Goal: Transaction & Acquisition: Purchase product/service

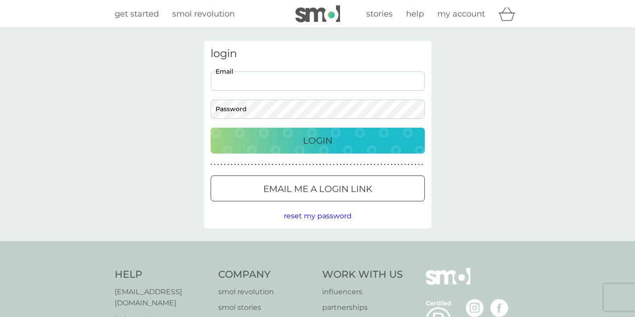
type input "amanda@scotclans.com"
click at [317, 140] on button "Login" at bounding box center [318, 141] width 214 height 26
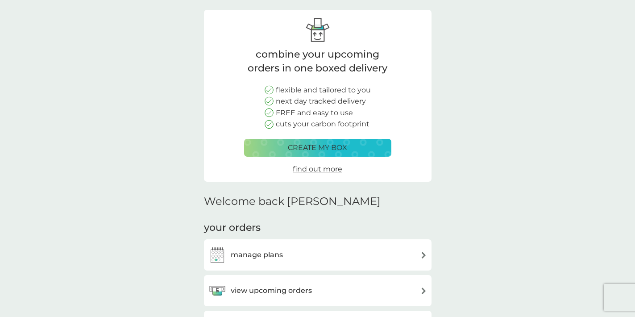
scroll to position [31, 0]
click at [332, 149] on p "create my box" at bounding box center [317, 148] width 59 height 12
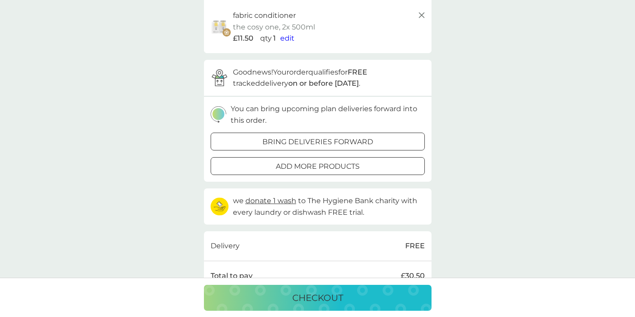
scroll to position [187, 0]
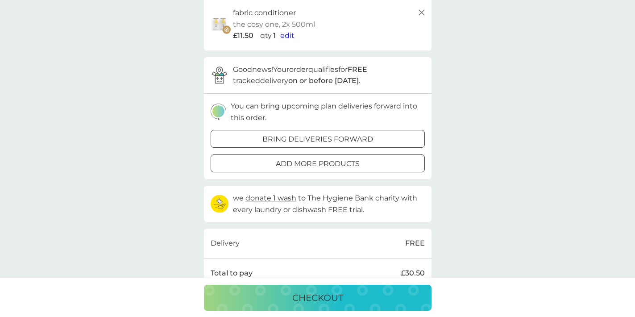
click at [328, 162] on div at bounding box center [328, 163] width 2 height 2
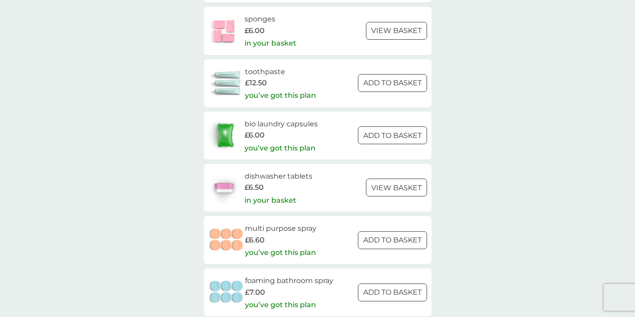
scroll to position [1118, 0]
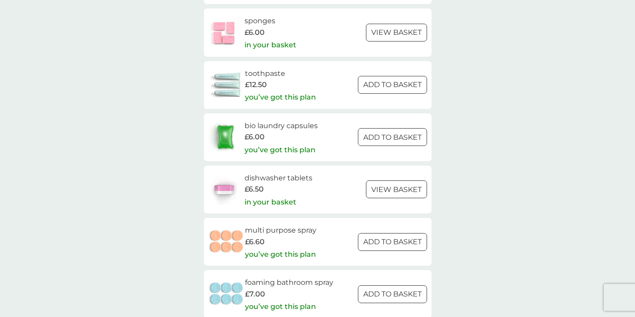
click at [381, 133] on div at bounding box center [382, 137] width 8 height 8
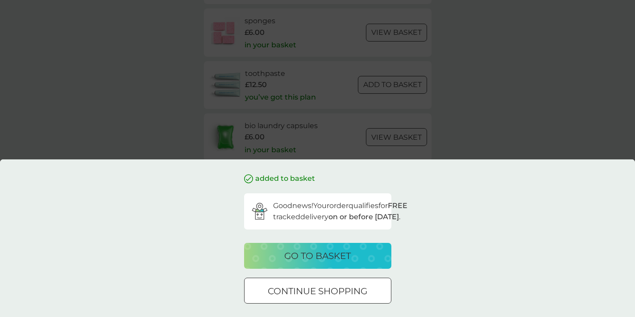
click at [341, 246] on button "go to basket" at bounding box center [317, 256] width 147 height 26
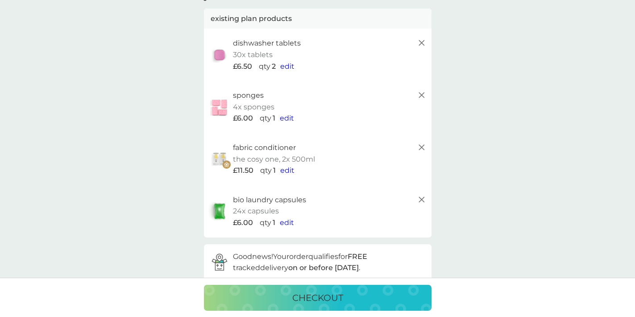
scroll to position [54, 0]
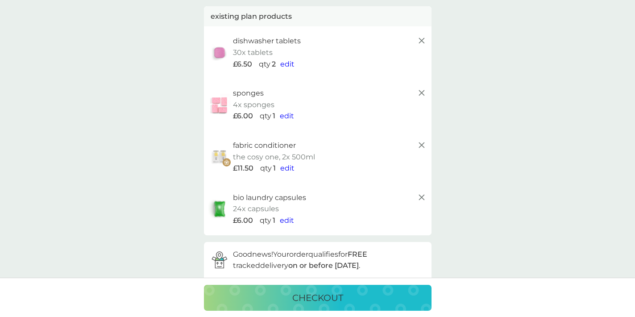
click at [286, 217] on span "edit" at bounding box center [287, 220] width 14 height 8
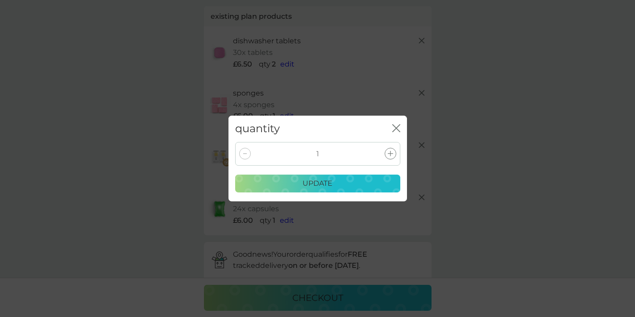
click at [387, 148] on div at bounding box center [391, 154] width 12 height 12
click at [388, 152] on icon at bounding box center [390, 153] width 5 height 5
click at [353, 184] on div "update" at bounding box center [318, 184] width 154 height 12
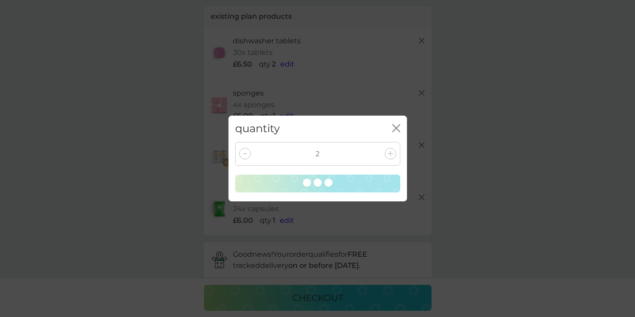
click at [394, 126] on icon "close" at bounding box center [395, 128] width 4 height 7
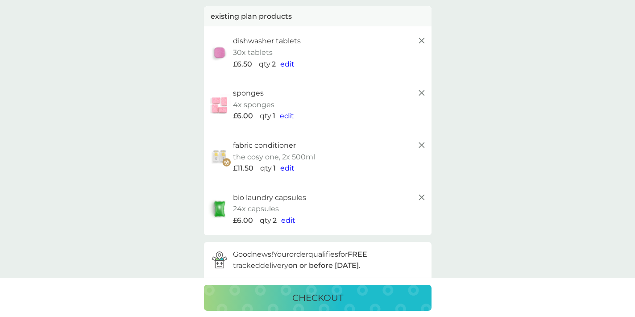
click at [420, 40] on icon at bounding box center [421, 40] width 11 height 11
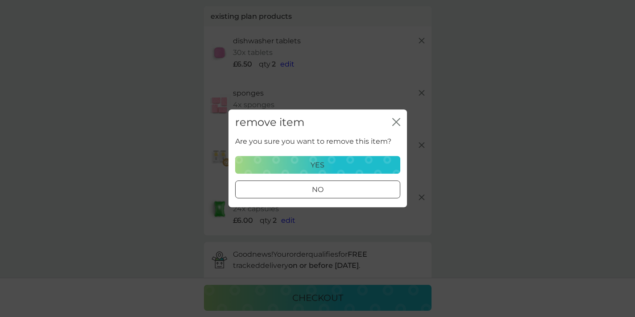
click at [311, 165] on p "yes" at bounding box center [318, 165] width 14 height 12
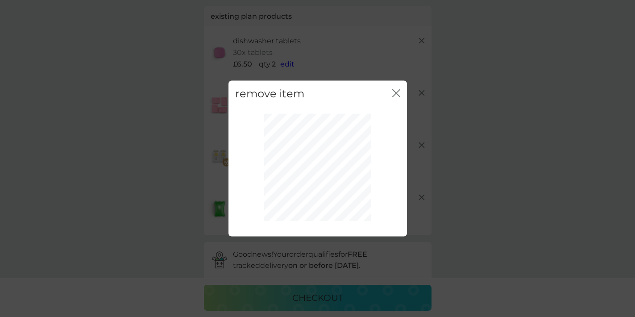
click at [395, 90] on icon "close" at bounding box center [396, 93] width 8 height 8
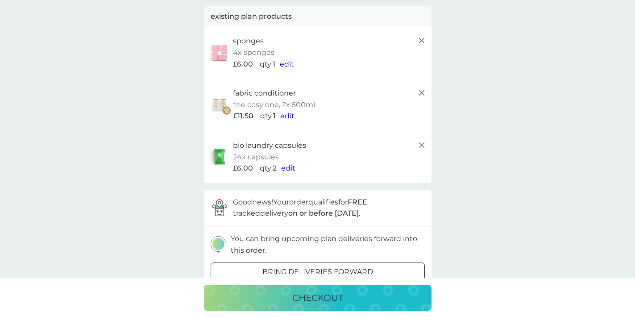
click at [419, 38] on icon at bounding box center [421, 40] width 11 height 11
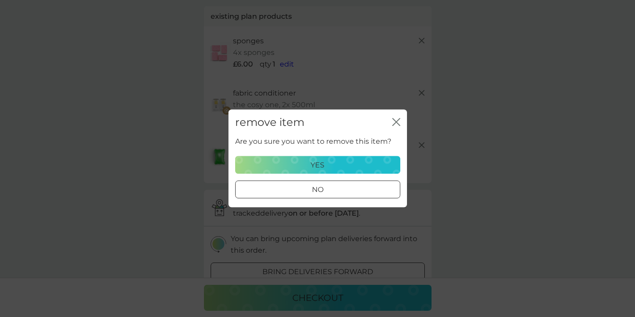
scroll to position [50, 0]
click at [318, 167] on p "yes" at bounding box center [318, 165] width 14 height 12
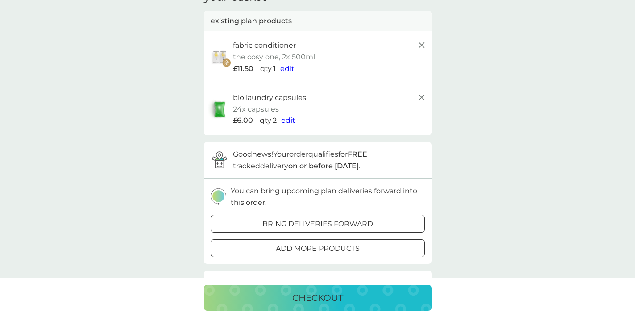
click at [416, 47] on div "fabric conditioner" at bounding box center [330, 46] width 194 height 12
click at [418, 45] on icon at bounding box center [421, 45] width 11 height 11
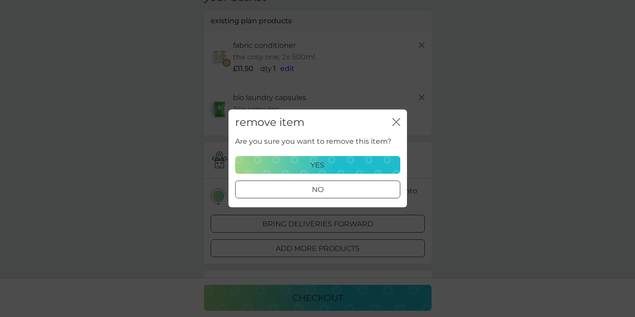
click at [322, 169] on p "yes" at bounding box center [318, 165] width 14 height 12
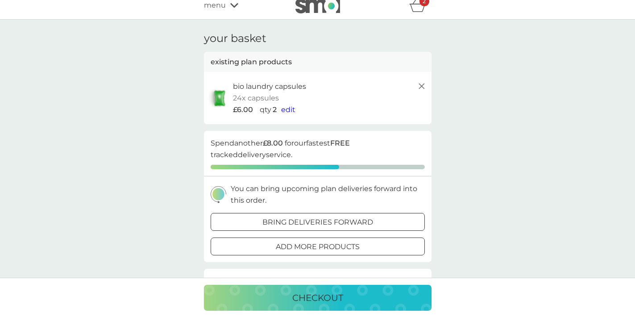
scroll to position [9, 0]
click at [321, 218] on div at bounding box center [318, 221] width 32 height 9
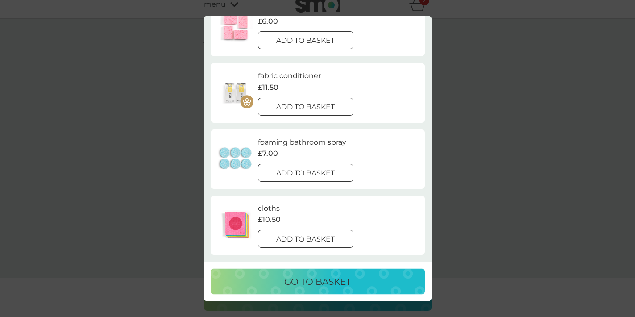
scroll to position [241, 0]
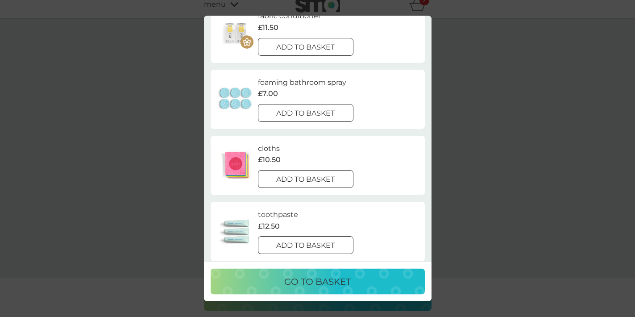
click at [433, 62] on div "your existing plans close we can recommend a basket of upcoming deliveries and …" at bounding box center [317, 158] width 635 height 317
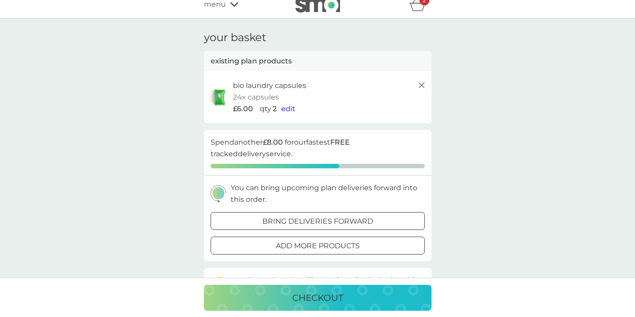
click at [297, 291] on p "checkout" at bounding box center [317, 298] width 51 height 14
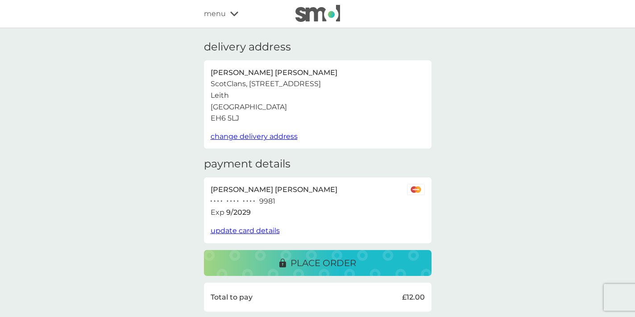
click at [301, 260] on p "place order" at bounding box center [324, 263] width 66 height 14
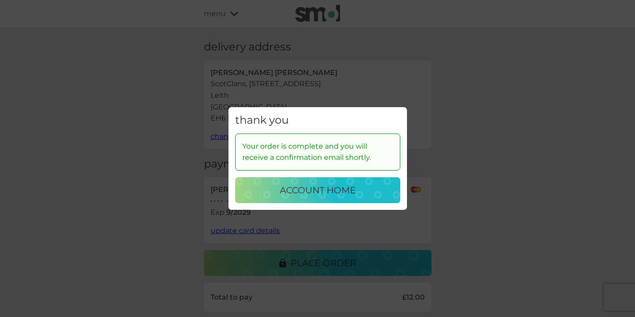
click at [316, 190] on p "account home" at bounding box center [318, 190] width 76 height 14
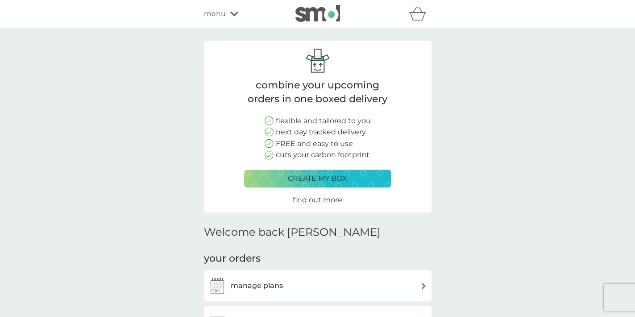
click at [416, 7] on div "basket" at bounding box center [420, 14] width 22 height 18
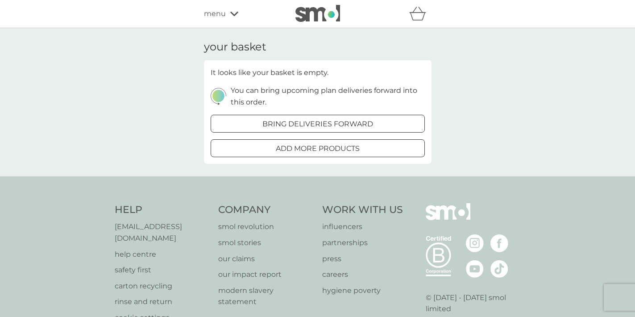
click at [354, 119] on p "bring deliveries forward" at bounding box center [317, 124] width 111 height 12
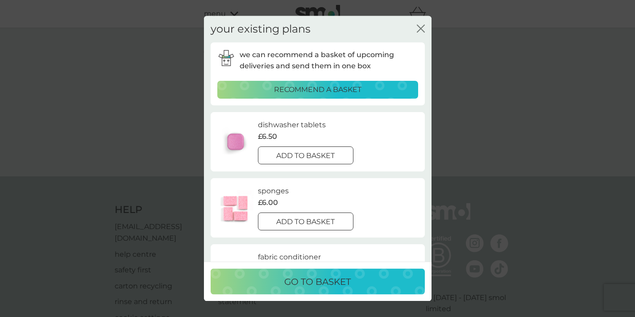
click at [417, 25] on icon "close" at bounding box center [419, 28] width 4 height 7
